Goal: Task Accomplishment & Management: Manage account settings

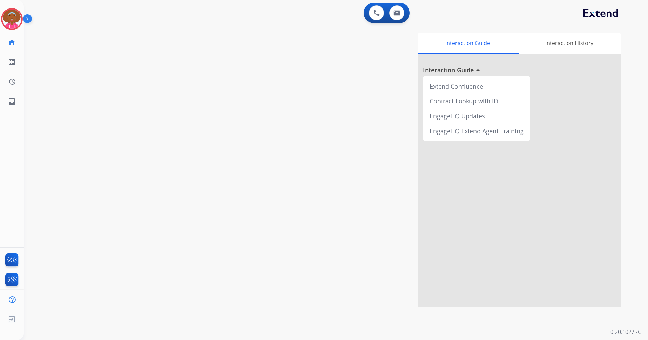
click at [29, 17] on img at bounding box center [29, 20] width 12 height 13
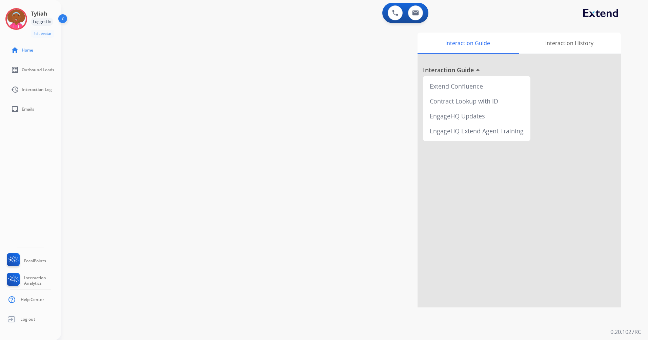
drag, startPoint x: 58, startPoint y: 15, endPoint x: 59, endPoint y: 20, distance: 4.6
click at [58, 16] on img at bounding box center [63, 20] width 13 height 13
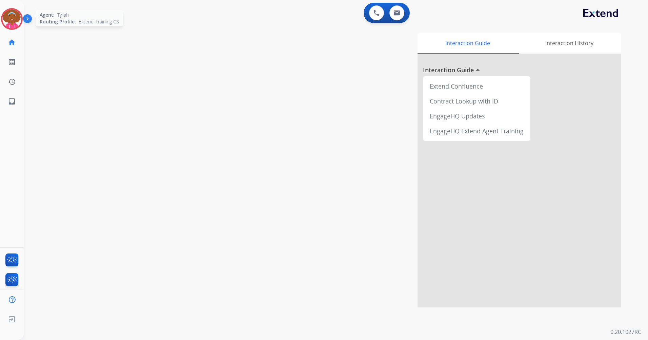
click at [19, 19] on img at bounding box center [11, 18] width 19 height 19
click at [16, 21] on img at bounding box center [11, 18] width 19 height 19
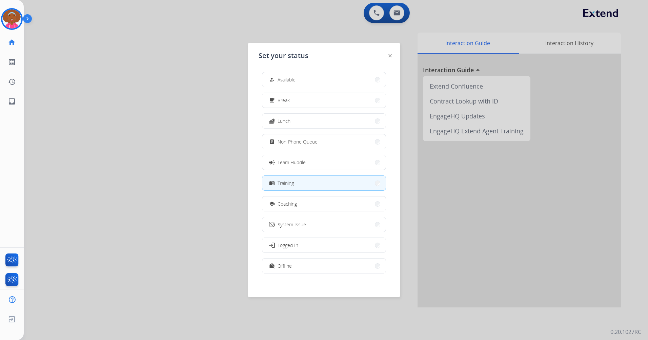
click at [389, 57] on img at bounding box center [389, 55] width 3 height 3
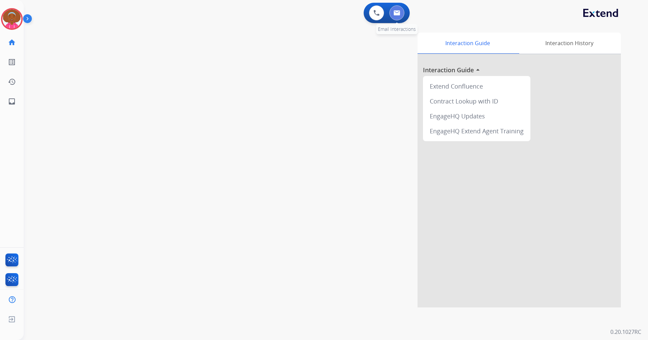
click at [394, 18] on button at bounding box center [396, 12] width 15 height 15
select select "**********"
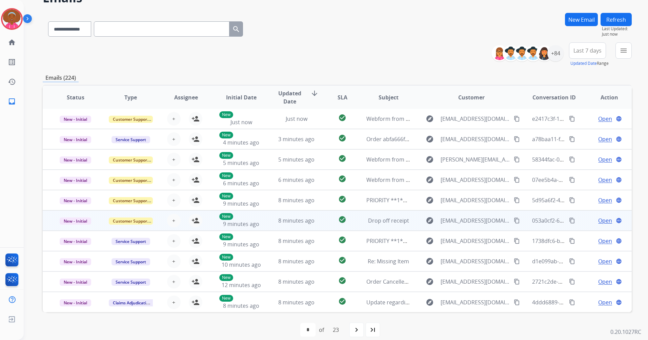
scroll to position [39, 0]
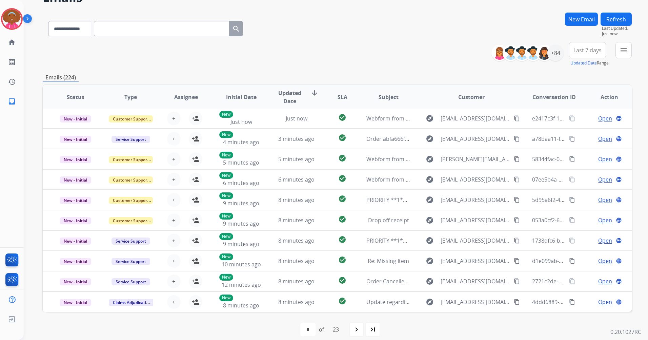
click at [413, 60] on div "**********" at bounding box center [337, 54] width 589 height 24
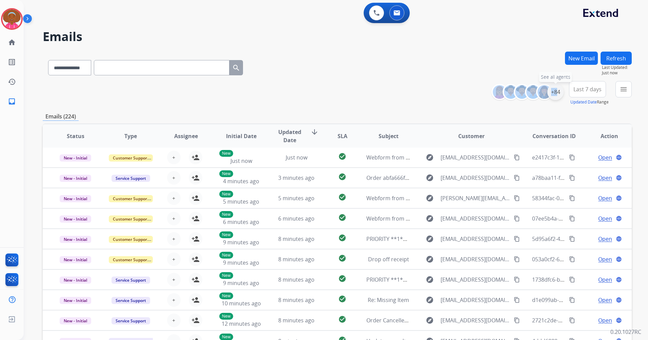
click at [553, 94] on div "+84" at bounding box center [555, 92] width 16 height 16
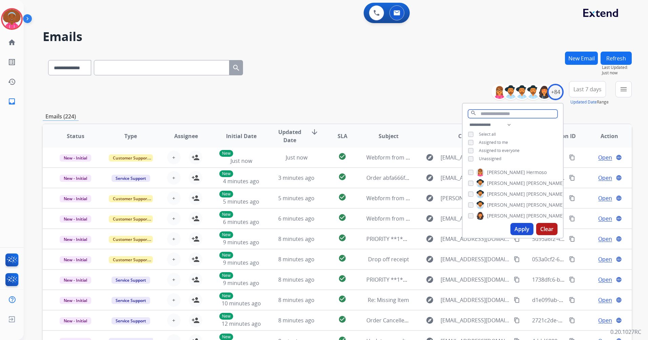
click at [533, 109] on input "text" at bounding box center [512, 113] width 89 height 8
click at [504, 139] on span "Assigned to me" at bounding box center [493, 142] width 29 height 6
click at [520, 229] on button "Apply" at bounding box center [521, 229] width 23 height 12
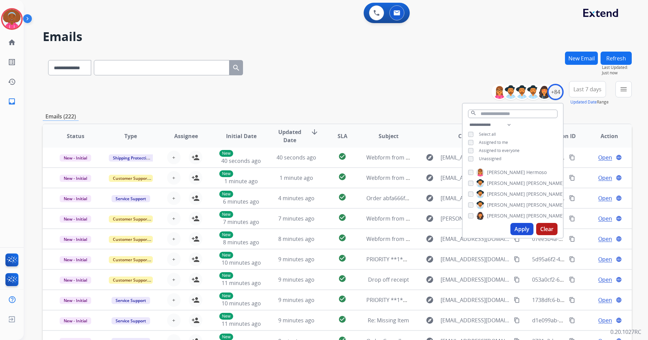
click at [600, 84] on button "Last 7 days" at bounding box center [587, 89] width 37 height 16
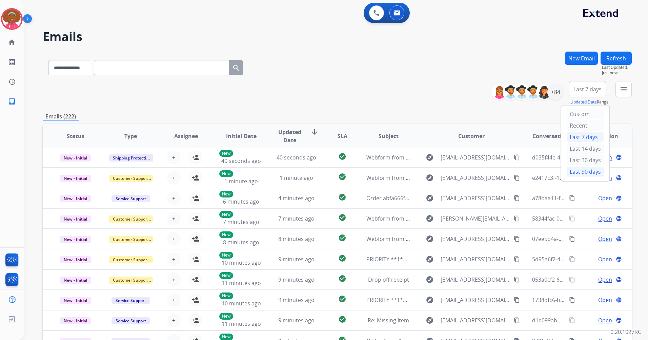
click at [594, 171] on div "Last 90 days" at bounding box center [585, 171] width 37 height 10
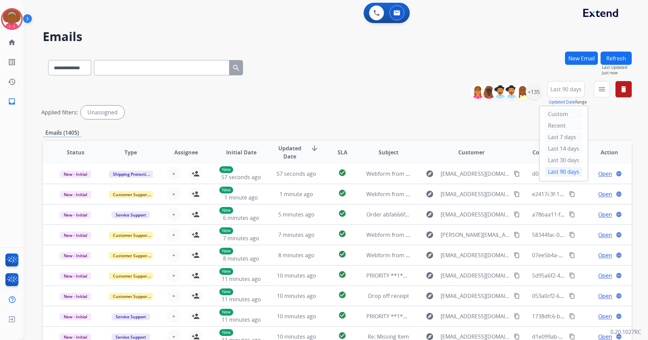
drag, startPoint x: 598, startPoint y: 101, endPoint x: 600, endPoint y: 96, distance: 5.4
click at [598, 100] on div "menu Type Claims Adjudication Customer Support Escalation Service Support Shipp…" at bounding box center [602, 93] width 16 height 24
click at [601, 91] on mat-icon "menu" at bounding box center [602, 89] width 8 height 8
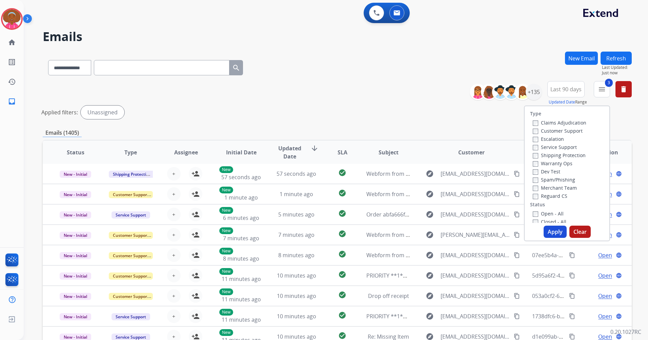
drag, startPoint x: 556, startPoint y: 231, endPoint x: 576, endPoint y: 169, distance: 64.6
click at [576, 169] on div "Type Claims Adjudication Customer Support Escalation Service Support Shipping P…" at bounding box center [567, 173] width 86 height 136
click at [554, 238] on div "Type Claims Adjudication Customer Support Escalation Service Support Shipping P…" at bounding box center [567, 173] width 86 height 136
click at [551, 232] on button "Apply" at bounding box center [555, 231] width 23 height 12
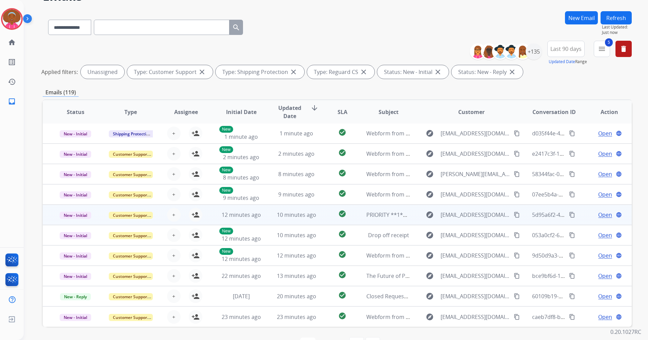
scroll to position [62, 0]
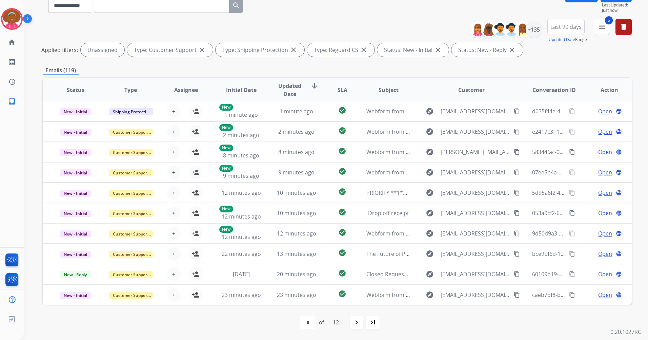
click at [594, 28] on div "5 menu Type Claims Adjudication Customer Support Escalation Service Support Shi…" at bounding box center [602, 31] width 16 height 24
click at [597, 28] on button "5 menu Filters" at bounding box center [602, 27] width 16 height 16
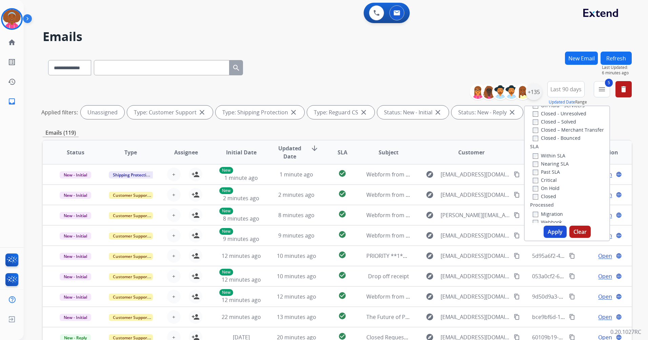
scroll to position [153, 0]
click at [536, 98] on div "+135" at bounding box center [534, 92] width 16 height 16
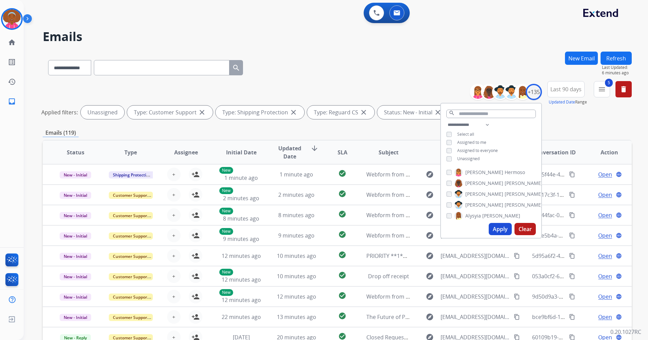
click at [461, 157] on span "Unassigned" at bounding box center [468, 159] width 22 height 6
click at [458, 142] on span "Assigned to me" at bounding box center [471, 142] width 29 height 6
click at [490, 225] on button "Apply" at bounding box center [500, 229] width 23 height 12
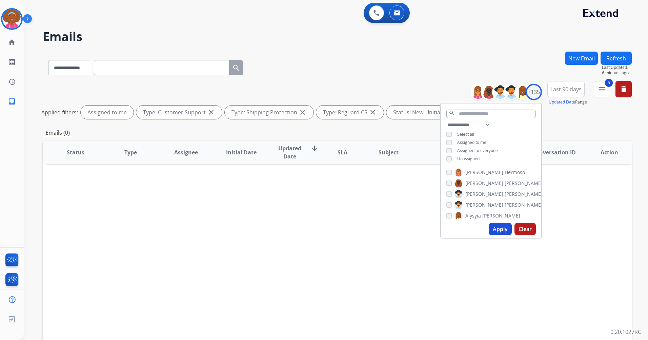
click at [570, 85] on button "Last 90 days" at bounding box center [565, 89] width 37 height 16
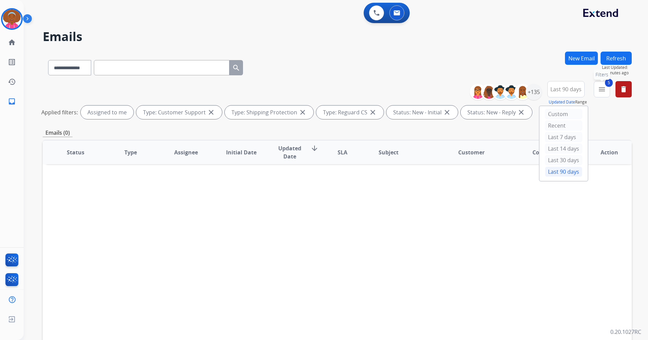
click at [598, 89] on mat-icon "menu" at bounding box center [602, 89] width 8 height 8
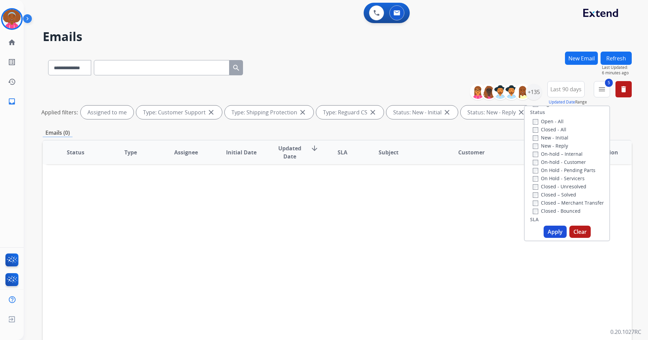
scroll to position [102, 0]
click at [560, 231] on button "Apply" at bounding box center [555, 231] width 23 height 12
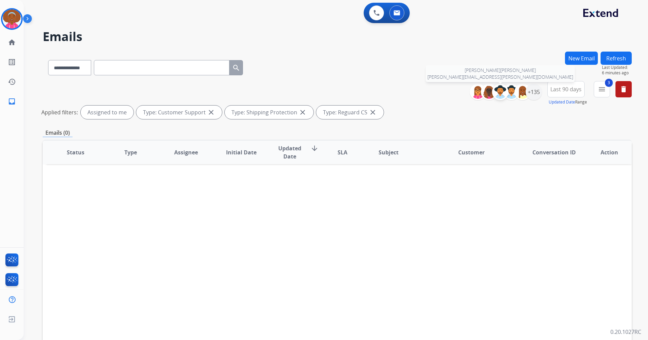
click at [501, 91] on img at bounding box center [500, 92] width 14 height 14
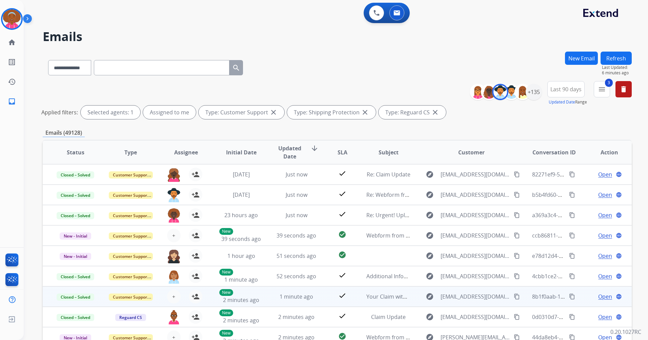
scroll to position [34, 0]
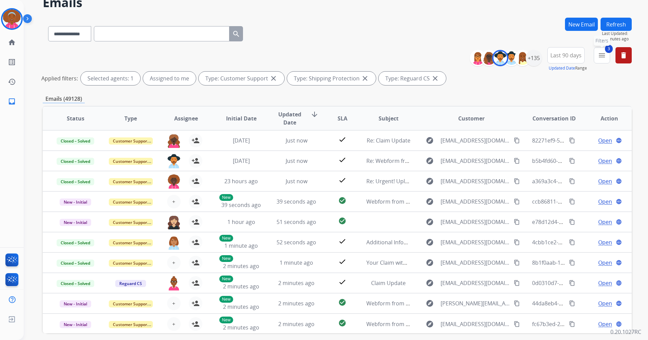
click at [596, 51] on button "3 menu Filters" at bounding box center [602, 55] width 16 height 16
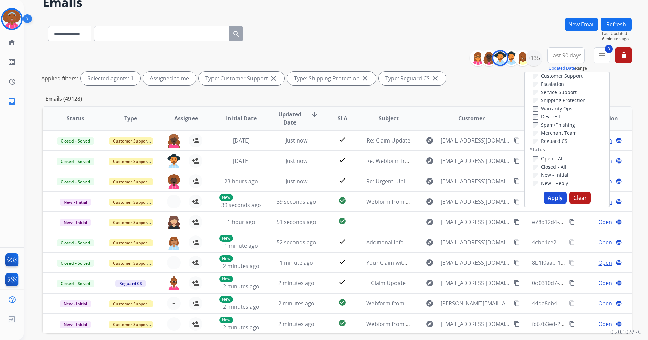
scroll to position [18, 0]
drag, startPoint x: 525, startPoint y: 161, endPoint x: 538, endPoint y: 161, distance: 12.9
click at [530, 161] on div "Open - All Closed - All New - Initial New - Reply On-hold – Internal On-hold - …" at bounding box center [567, 207] width 74 height 98
click at [546, 194] on button "Apply" at bounding box center [555, 197] width 23 height 12
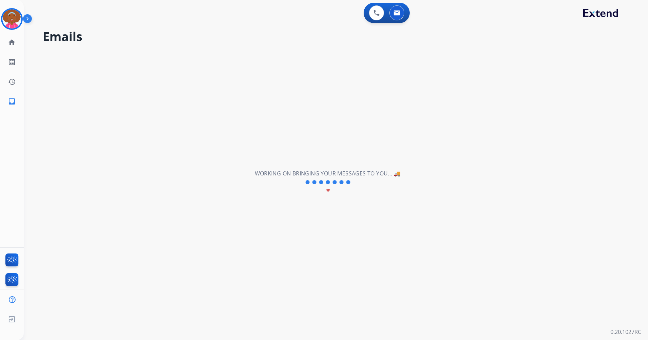
scroll to position [0, 0]
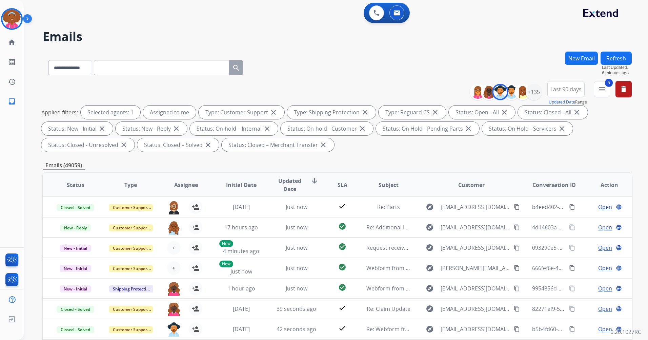
click at [573, 109] on mat-icon "close" at bounding box center [577, 112] width 8 height 8
click at [568, 81] on div "New Email" at bounding box center [581, 66] width 33 height 29
drag, startPoint x: 543, startPoint y: 95, endPoint x: 535, endPoint y: 97, distance: 8.5
click at [536, 98] on div "**********" at bounding box center [553, 93] width 157 height 24
click at [535, 97] on div "+135" at bounding box center [534, 92] width 16 height 16
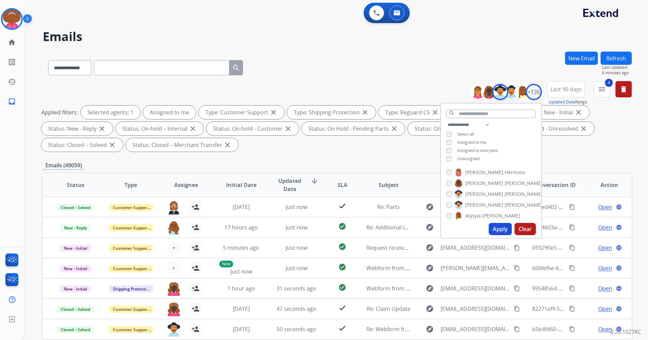
scroll to position [34, 0]
click at [377, 15] on button at bounding box center [376, 12] width 15 height 15
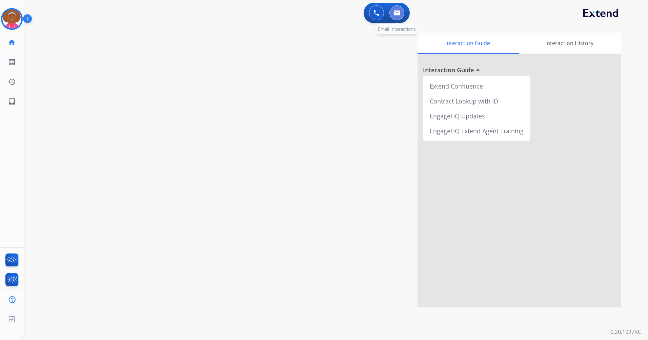
click at [390, 15] on button at bounding box center [396, 12] width 15 height 15
select select "**********"
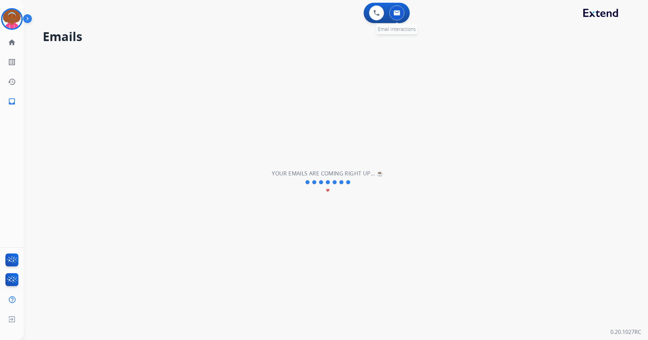
click at [400, 12] on button at bounding box center [396, 12] width 15 height 15
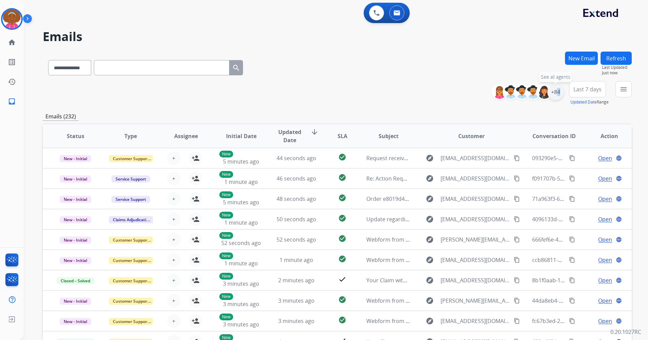
click at [555, 89] on div "+84" at bounding box center [555, 92] width 16 height 16
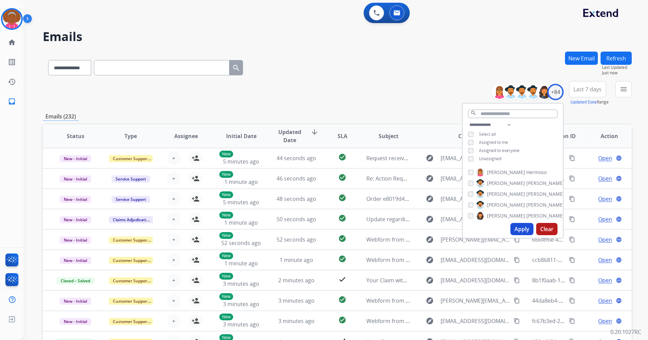
click at [487, 156] on span "Unassigned" at bounding box center [490, 159] width 22 height 6
click at [524, 227] on button "Apply" at bounding box center [521, 229] width 23 height 12
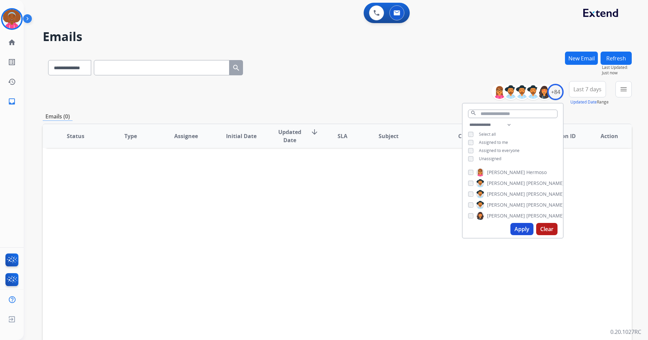
click at [579, 84] on button "Last 7 days" at bounding box center [587, 89] width 37 height 16
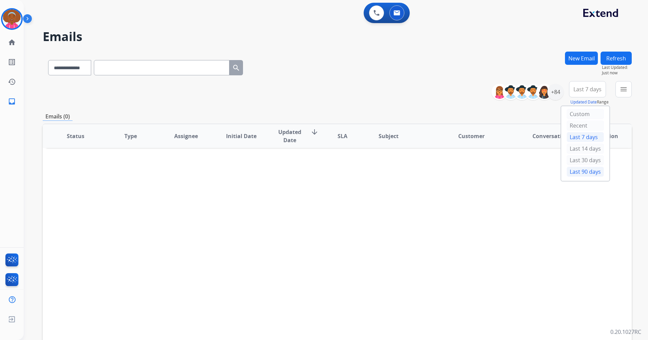
click at [583, 171] on div "Last 90 days" at bounding box center [585, 171] width 37 height 10
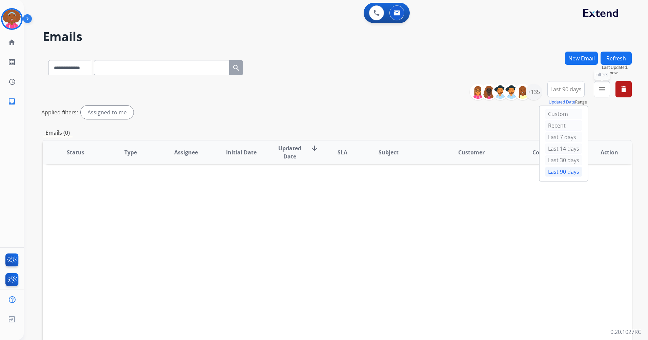
click at [604, 87] on mat-icon "menu" at bounding box center [602, 89] width 8 height 8
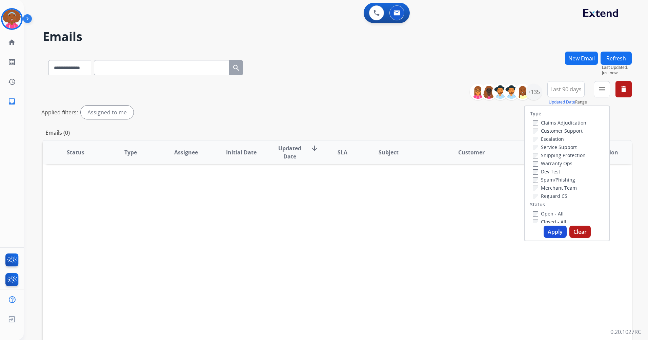
click at [562, 131] on label "Customer Support" at bounding box center [558, 130] width 50 height 6
click at [549, 195] on label "Reguard CS" at bounding box center [550, 196] width 35 height 6
click at [552, 155] on label "Shipping Protection" at bounding box center [559, 155] width 53 height 6
click at [549, 234] on button "Apply" at bounding box center [555, 231] width 23 height 12
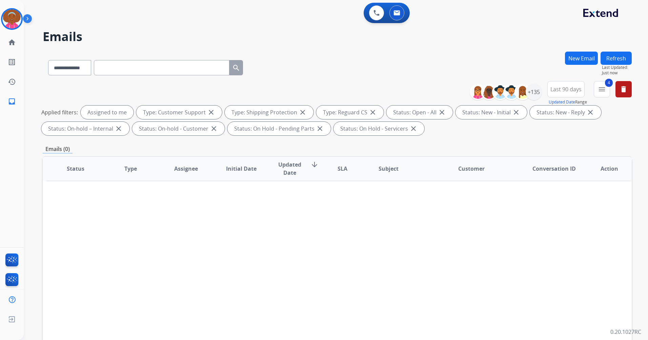
click at [574, 54] on button "New Email" at bounding box center [581, 58] width 33 height 13
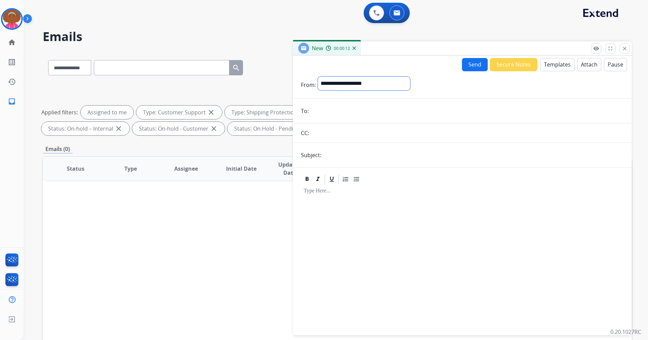
click at [386, 86] on select "**********" at bounding box center [364, 84] width 92 height 14
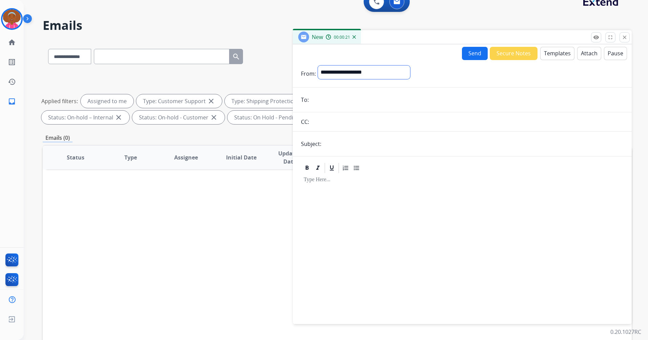
scroll to position [0, 0]
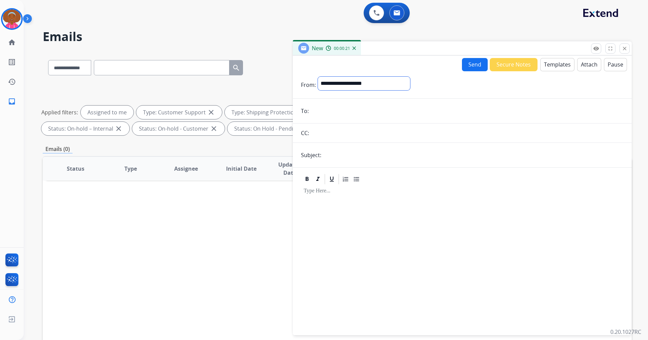
click at [370, 79] on select "**********" at bounding box center [364, 84] width 92 height 14
click at [376, 263] on div at bounding box center [462, 257] width 323 height 142
click at [548, 68] on button "Templates" at bounding box center [557, 64] width 34 height 13
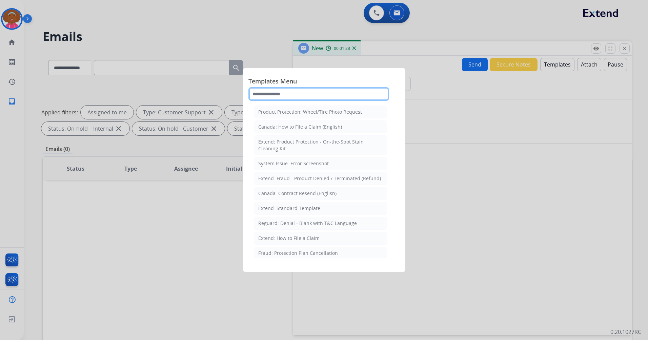
click at [322, 95] on input "text" at bounding box center [318, 94] width 141 height 14
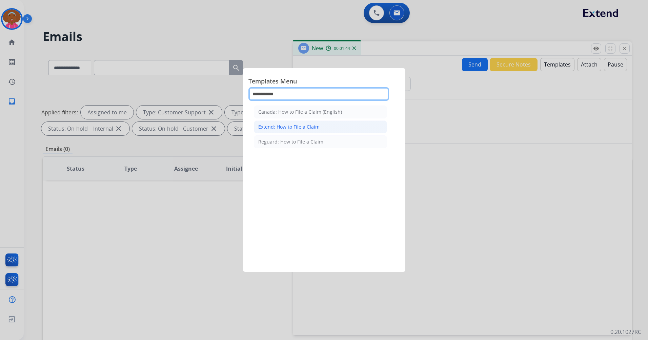
type input "**********"
click at [302, 125] on div "Extend: How to File a Claim" at bounding box center [288, 126] width 61 height 7
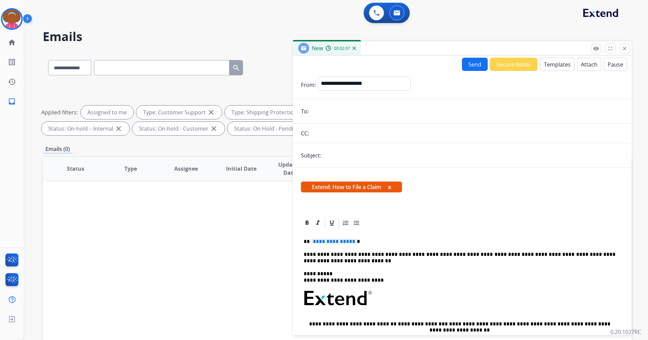
click at [540, 66] on button "Templates" at bounding box center [557, 64] width 34 height 13
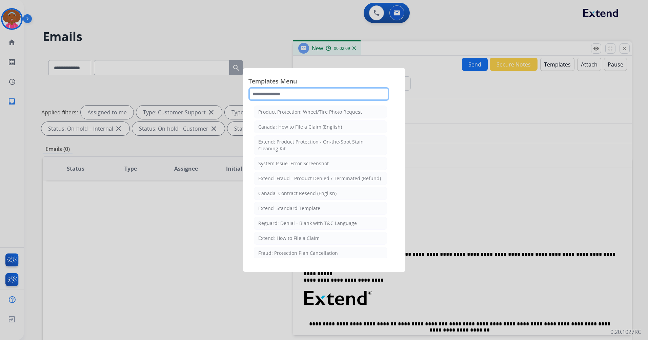
click at [386, 94] on input "text" at bounding box center [318, 94] width 141 height 14
type input "*******"
drag, startPoint x: 287, startPoint y: 93, endPoint x: 244, endPoint y: 96, distance: 42.8
click at [244, 96] on div "Templates Menu ******* Reguard: Denial - Blank with T&C Language Reguard: Stand…" at bounding box center [324, 169] width 162 height 203
drag, startPoint x: 477, startPoint y: 11, endPoint x: 481, endPoint y: 9, distance: 4.3
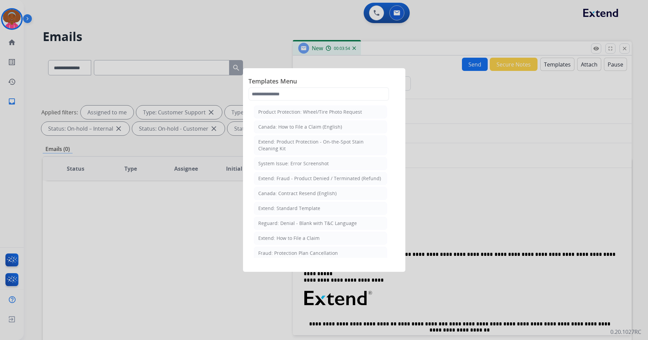
click at [477, 11] on div at bounding box center [324, 170] width 648 height 340
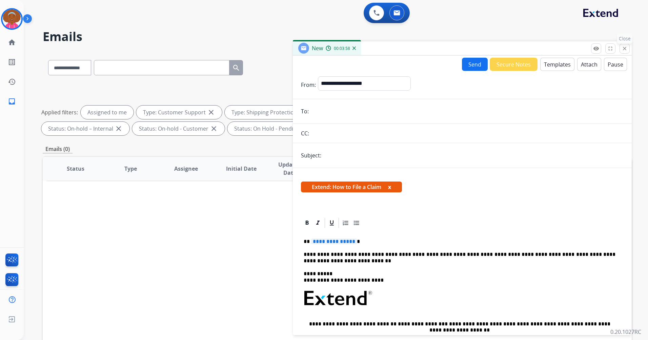
click at [624, 49] on mat-icon "close" at bounding box center [625, 48] width 6 height 6
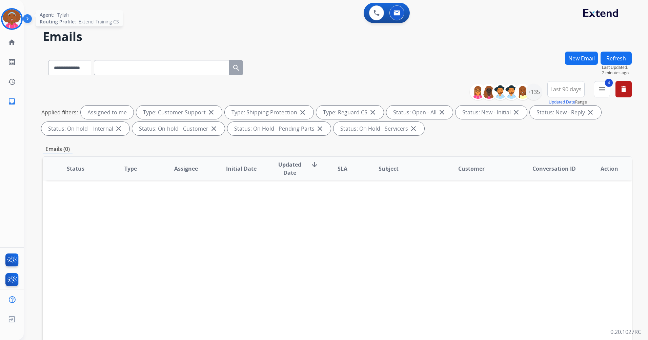
click at [16, 26] on img at bounding box center [11, 18] width 19 height 19
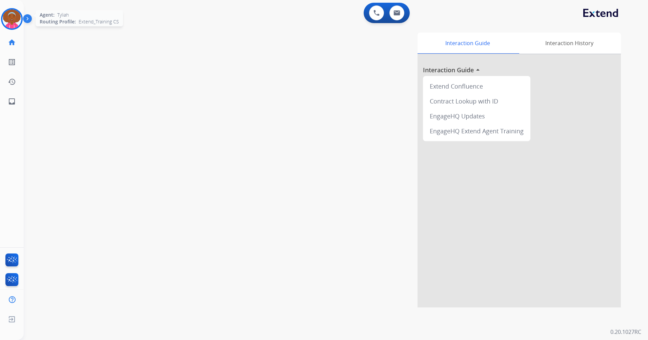
drag, startPoint x: 0, startPoint y: 0, endPoint x: 5, endPoint y: 17, distance: 17.4
click at [5, 17] on img at bounding box center [11, 18] width 19 height 19
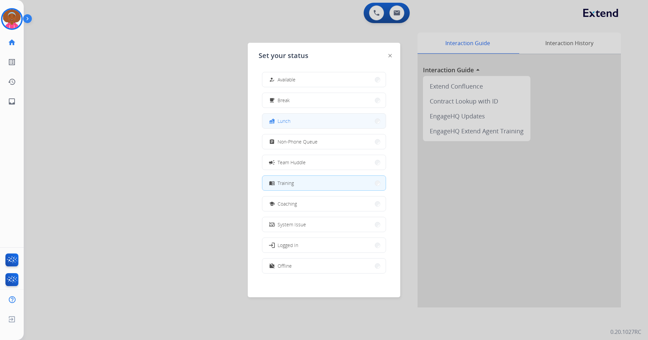
drag, startPoint x: 286, startPoint y: 102, endPoint x: 288, endPoint y: 119, distance: 17.1
click at [288, 119] on div "how_to_reg Available free_breakfast Break fastfood Lunch assignment Non-Phone Q…" at bounding box center [324, 173] width 131 height 214
click at [289, 120] on span "Lunch" at bounding box center [284, 120] width 13 height 7
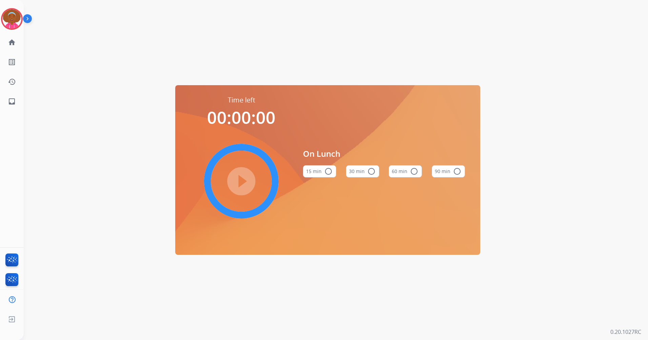
click at [413, 176] on button "60 min radio_button_unchecked" at bounding box center [405, 171] width 33 height 12
click at [244, 180] on mat-icon "play_circle_filled" at bounding box center [241, 181] width 8 height 8
